Goal: Task Accomplishment & Management: Complete application form

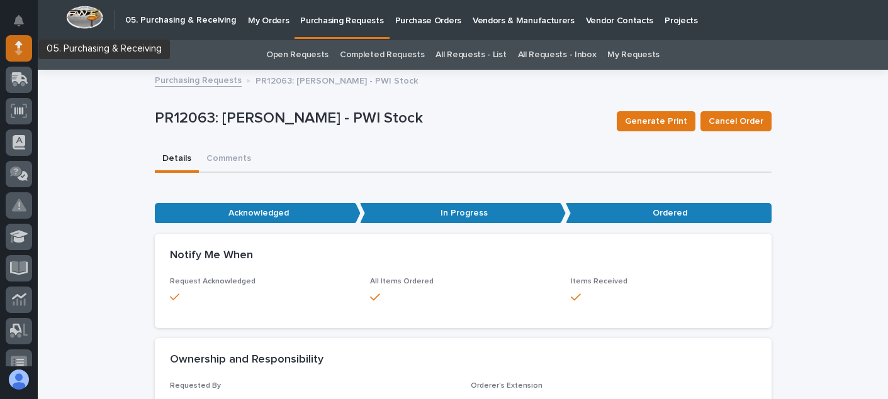
click at [12, 57] on div at bounding box center [19, 48] width 26 height 26
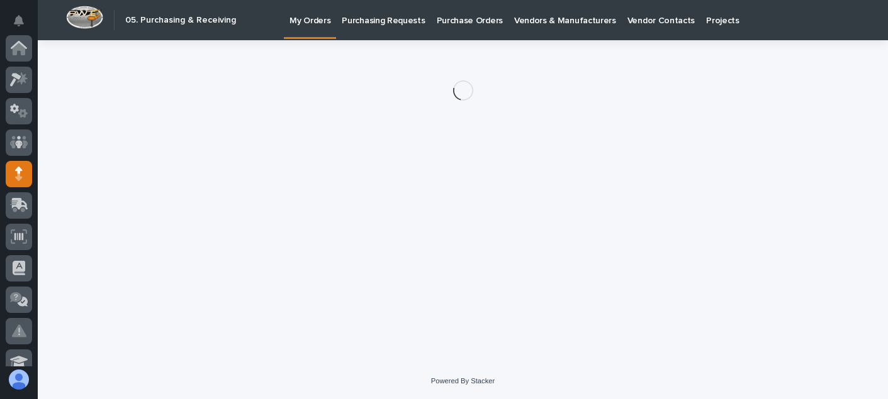
scroll to position [126, 0]
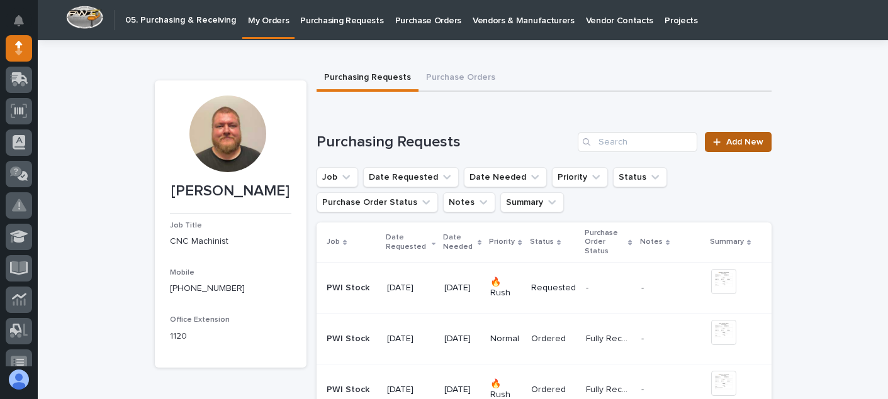
click at [728, 144] on span "Add New" at bounding box center [744, 142] width 37 height 9
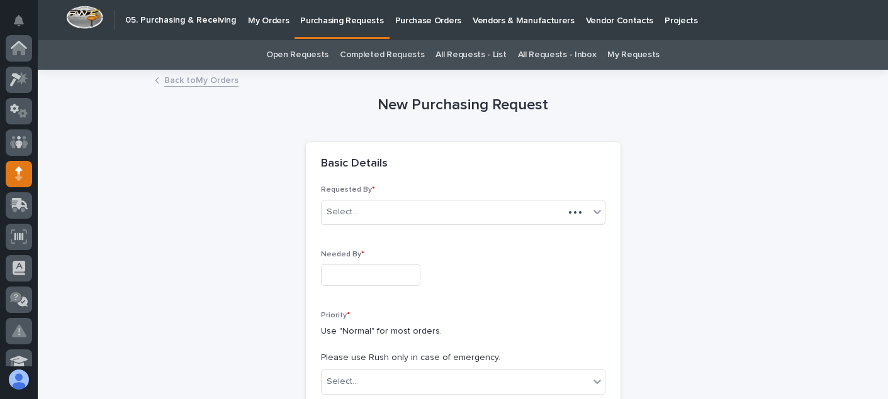
scroll to position [126, 0]
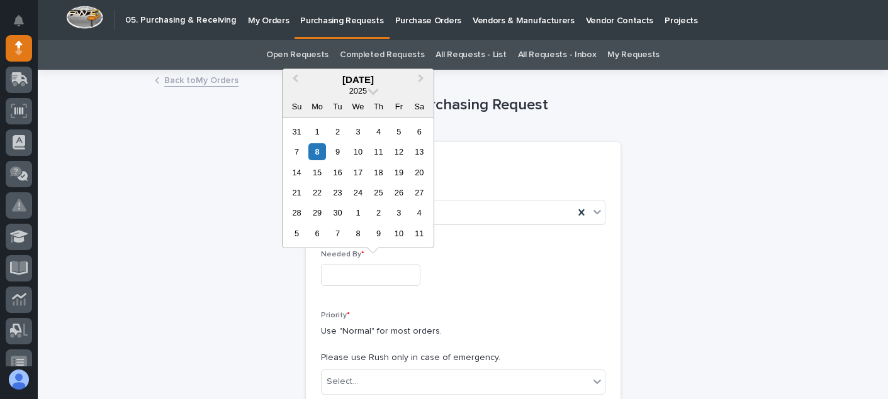
click at [410, 271] on input "text" at bounding box center [370, 275] width 99 height 22
click at [342, 152] on div "9" at bounding box center [337, 151] width 17 height 17
type input "**********"
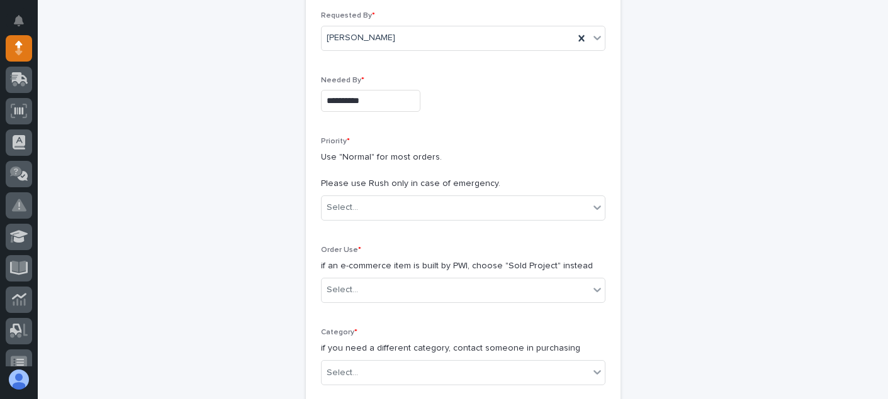
scroll to position [189, 0]
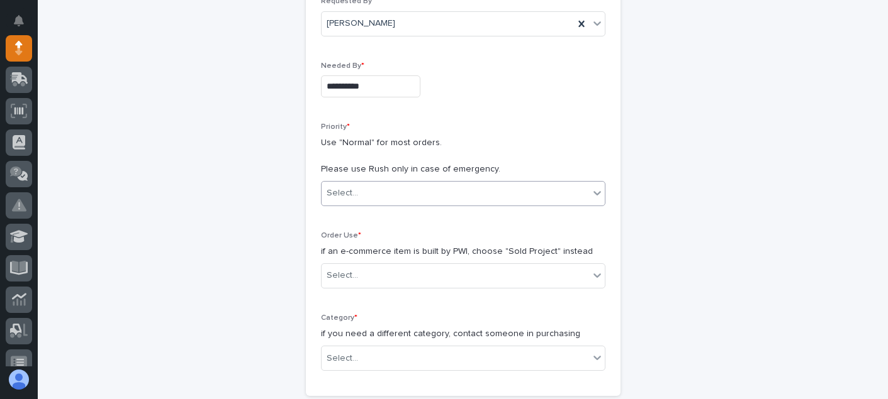
click at [381, 196] on div "Select..." at bounding box center [454, 193] width 267 height 21
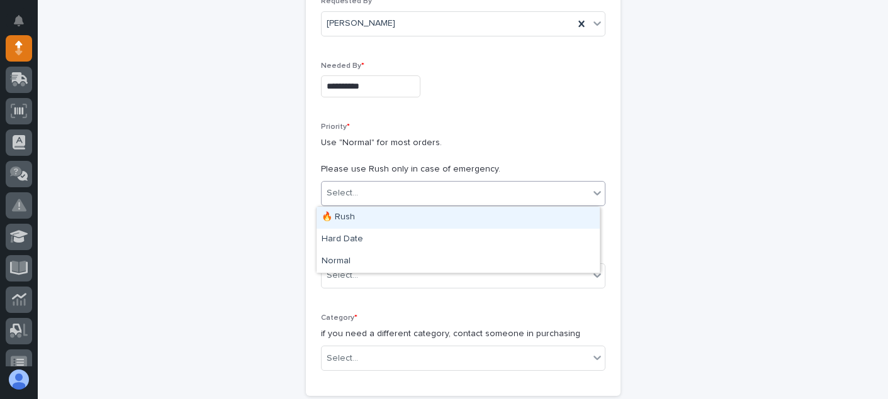
click at [369, 223] on div "🔥 Rush" at bounding box center [457, 218] width 283 height 22
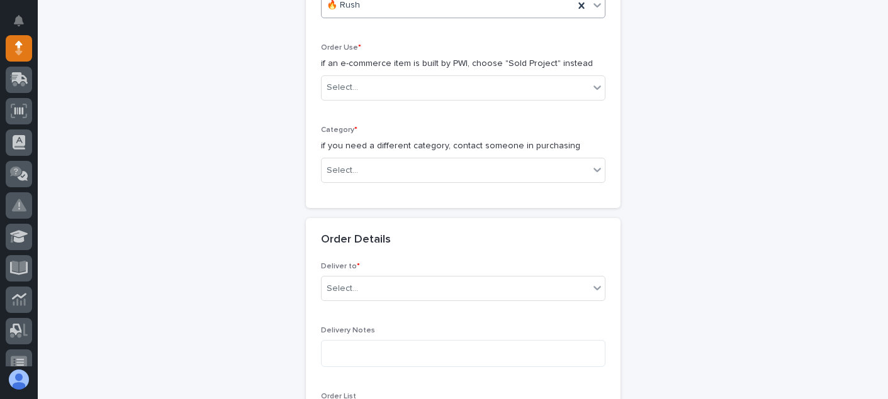
scroll to position [377, 0]
click at [369, 85] on div "Select..." at bounding box center [454, 87] width 267 height 21
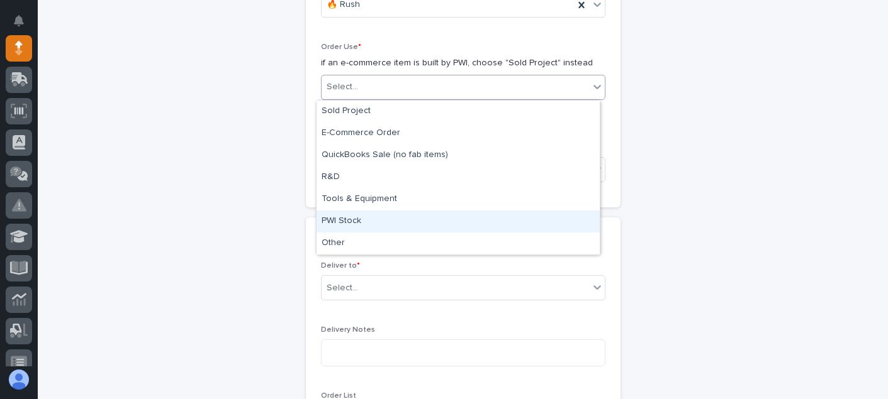
click at [362, 215] on div "PWI Stock" at bounding box center [457, 222] width 283 height 22
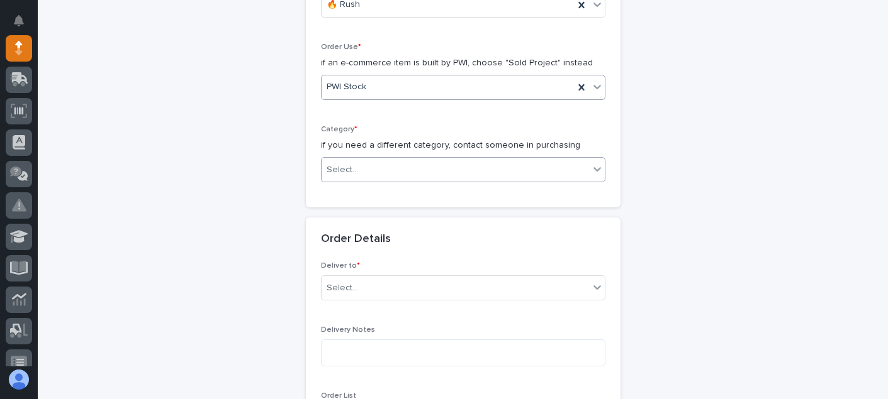
click at [360, 177] on div "Select..." at bounding box center [454, 170] width 267 height 21
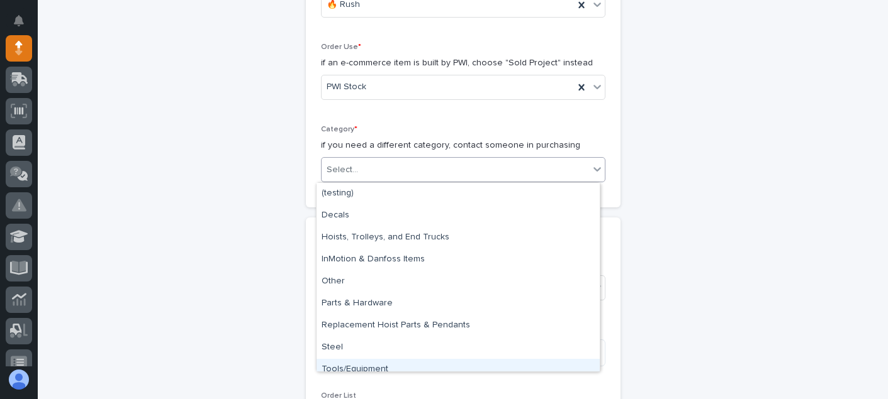
click at [361, 369] on div "Tools/Equipment" at bounding box center [457, 370] width 283 height 22
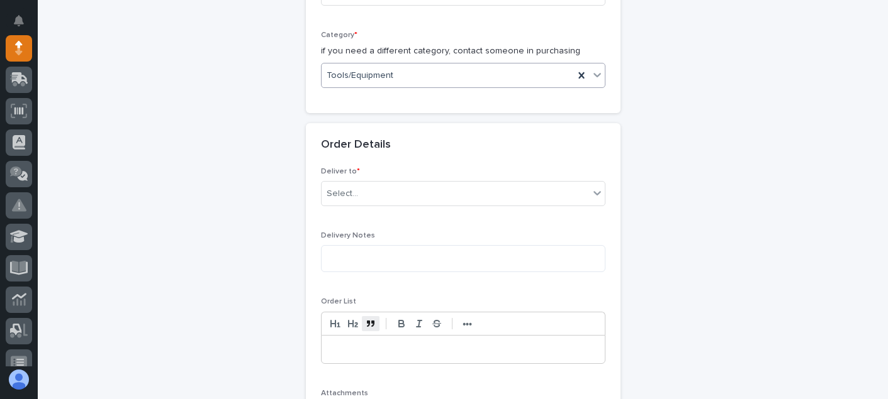
scroll to position [503, 0]
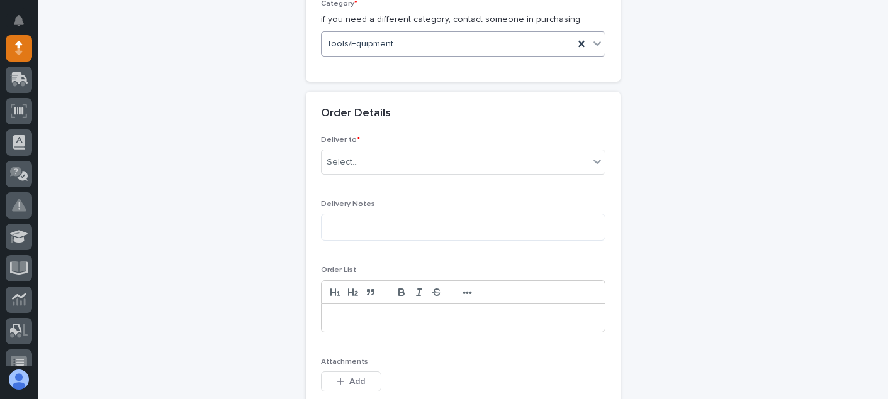
click at [364, 175] on div "Deliver to * Select..." at bounding box center [463, 160] width 284 height 49
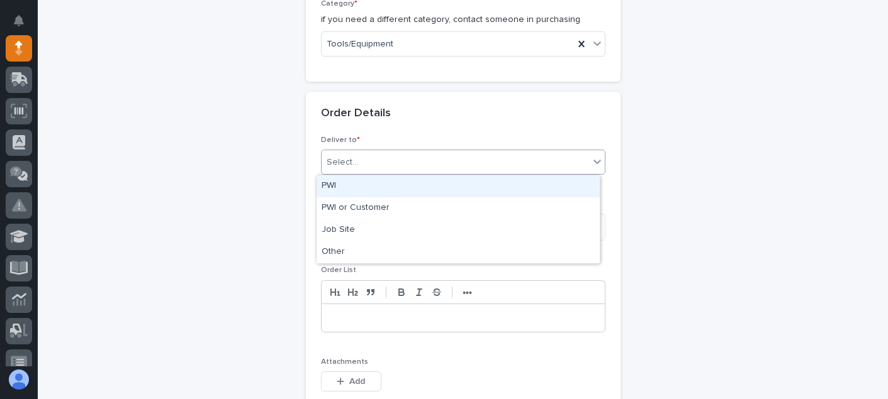
click at [365, 170] on div "Select..." at bounding box center [454, 162] width 267 height 21
click at [351, 185] on div "PWI" at bounding box center [457, 187] width 283 height 22
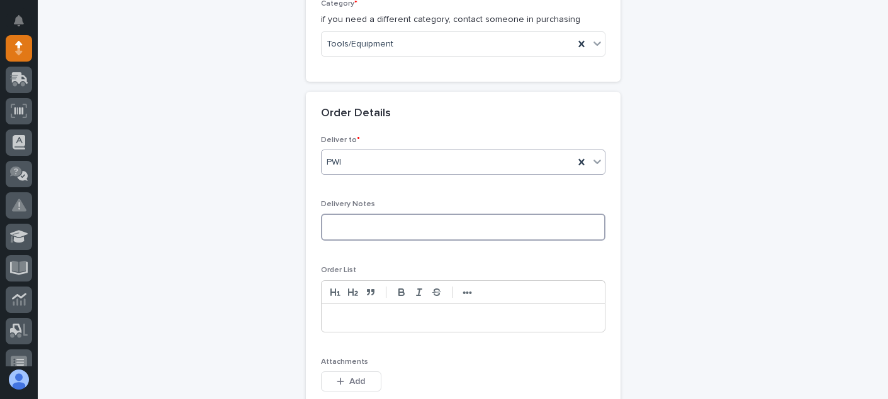
click at [357, 233] on textarea at bounding box center [463, 227] width 284 height 27
type textarea "****"
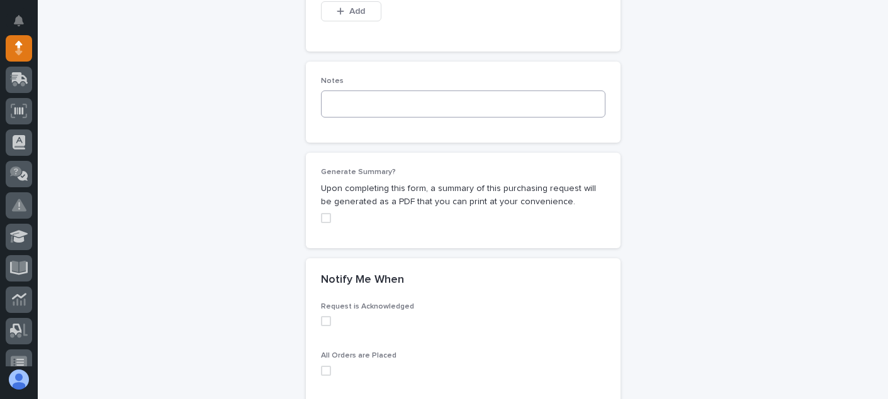
scroll to position [881, 0]
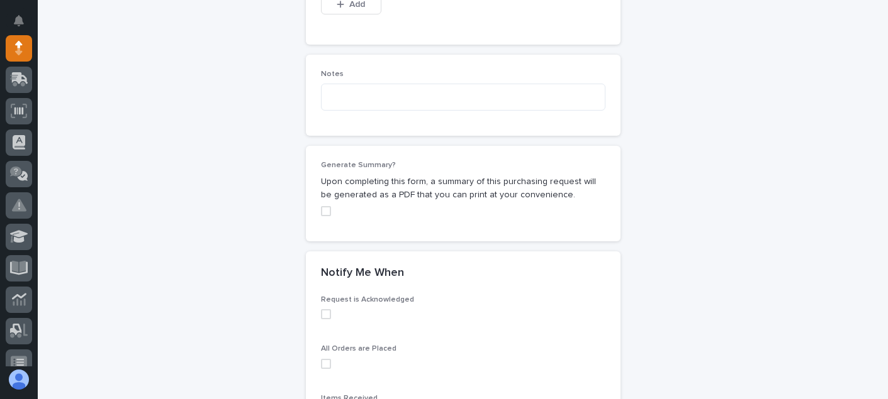
click at [321, 312] on span at bounding box center [326, 315] width 10 height 10
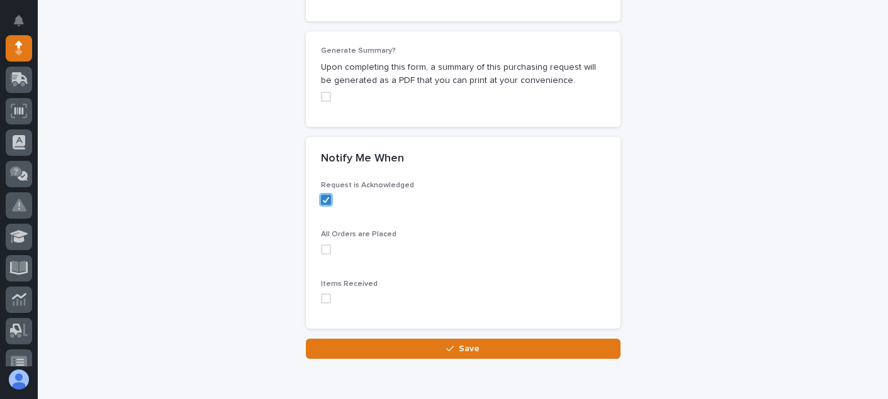
scroll to position [1054, 0]
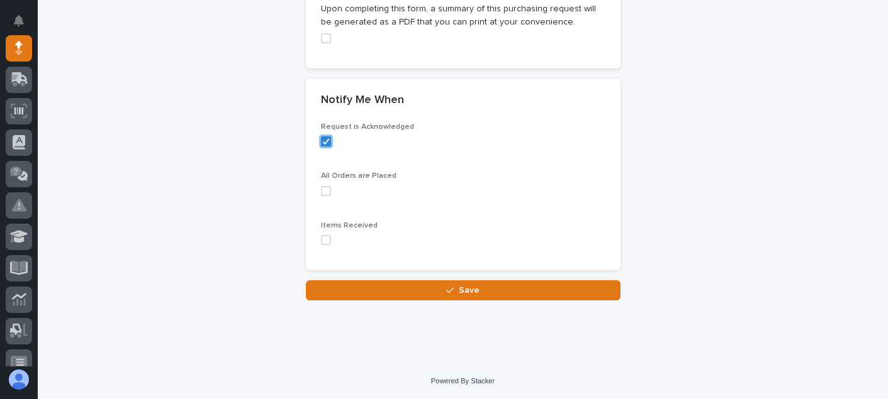
click at [315, 191] on div "Request is Acknowledged All Orders are Placed Items Received" at bounding box center [463, 197] width 315 height 148
click at [321, 192] on span at bounding box center [326, 191] width 10 height 10
click at [321, 234] on div "Items Received" at bounding box center [463, 238] width 284 height 34
click at [321, 243] on span at bounding box center [326, 240] width 10 height 10
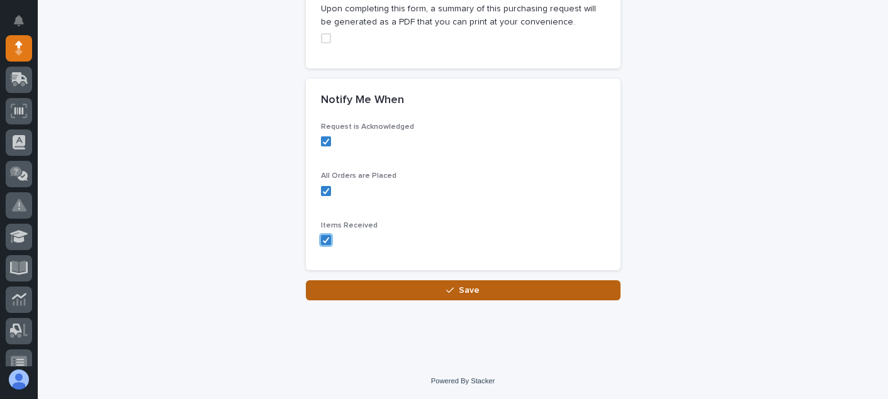
click at [369, 292] on button "Save" at bounding box center [463, 291] width 315 height 20
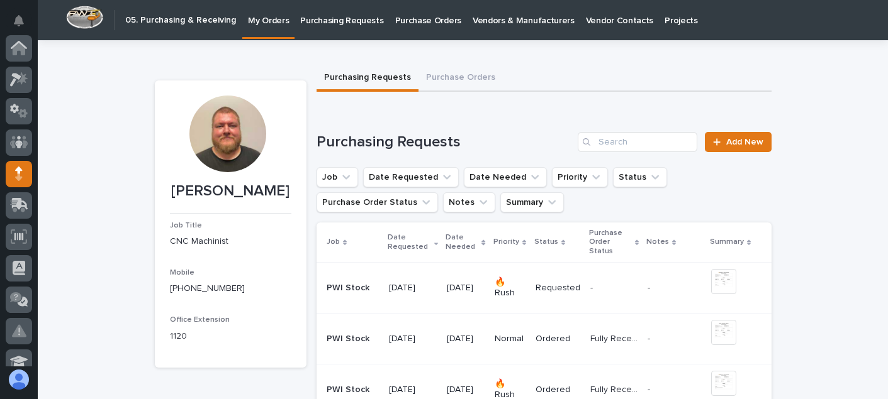
scroll to position [126, 0]
